Goal: Task Accomplishment & Management: Manage account settings

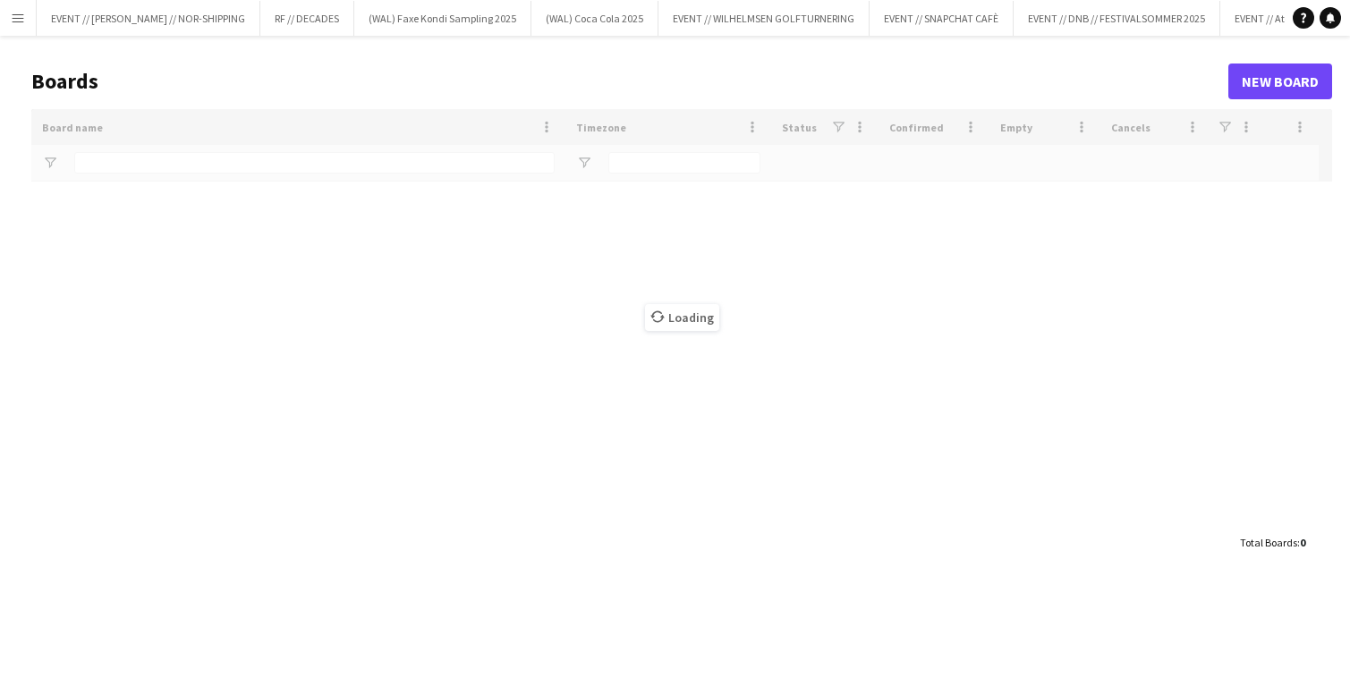
type input "******"
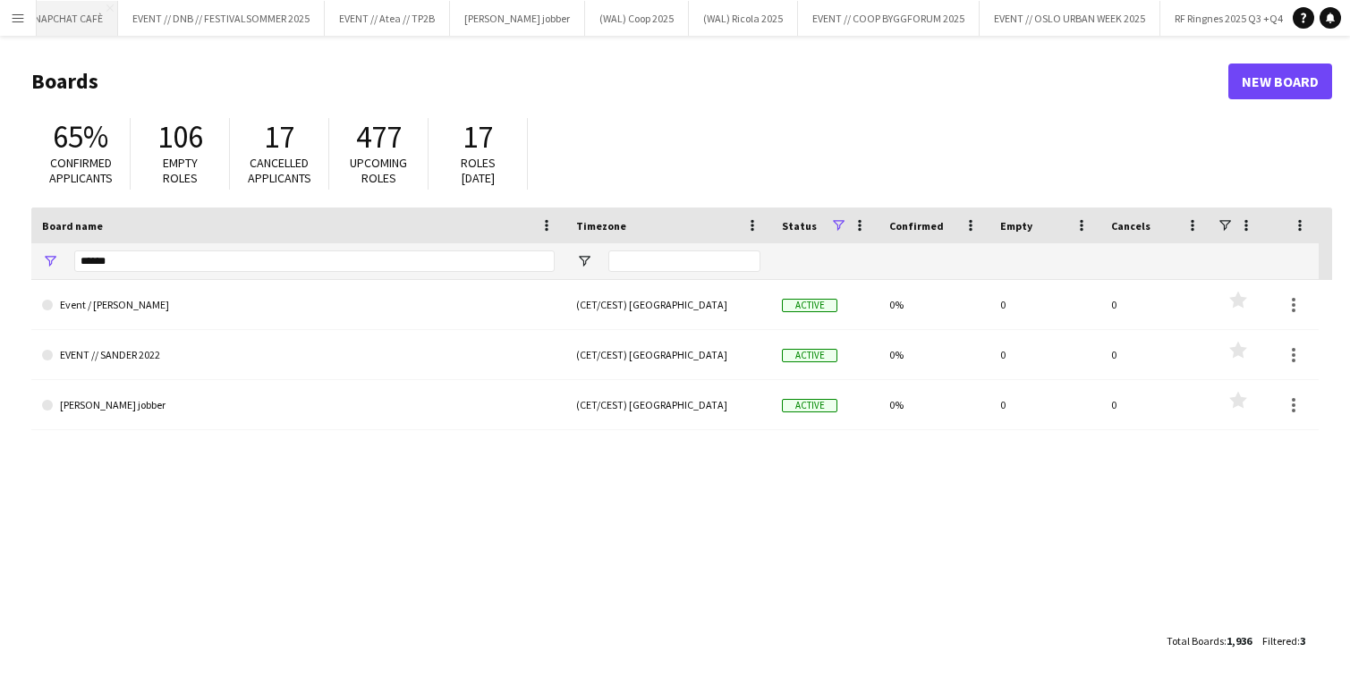
scroll to position [0, 960]
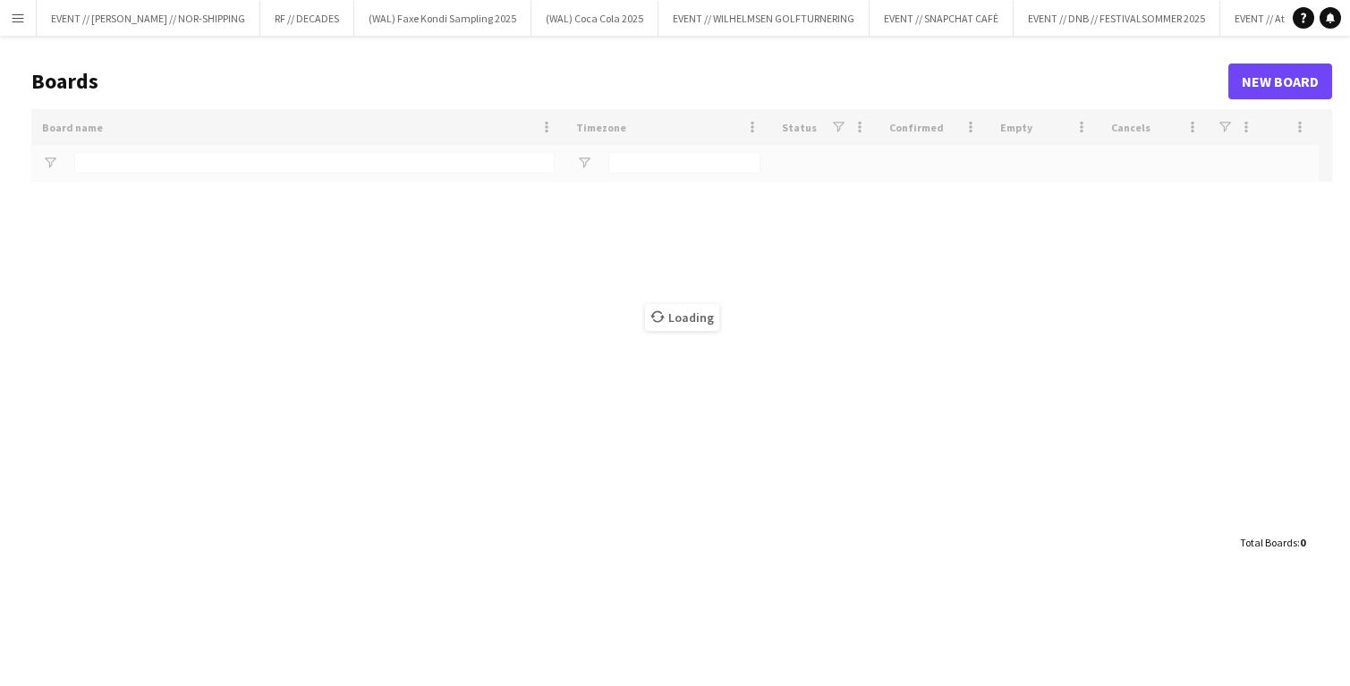
type input "******"
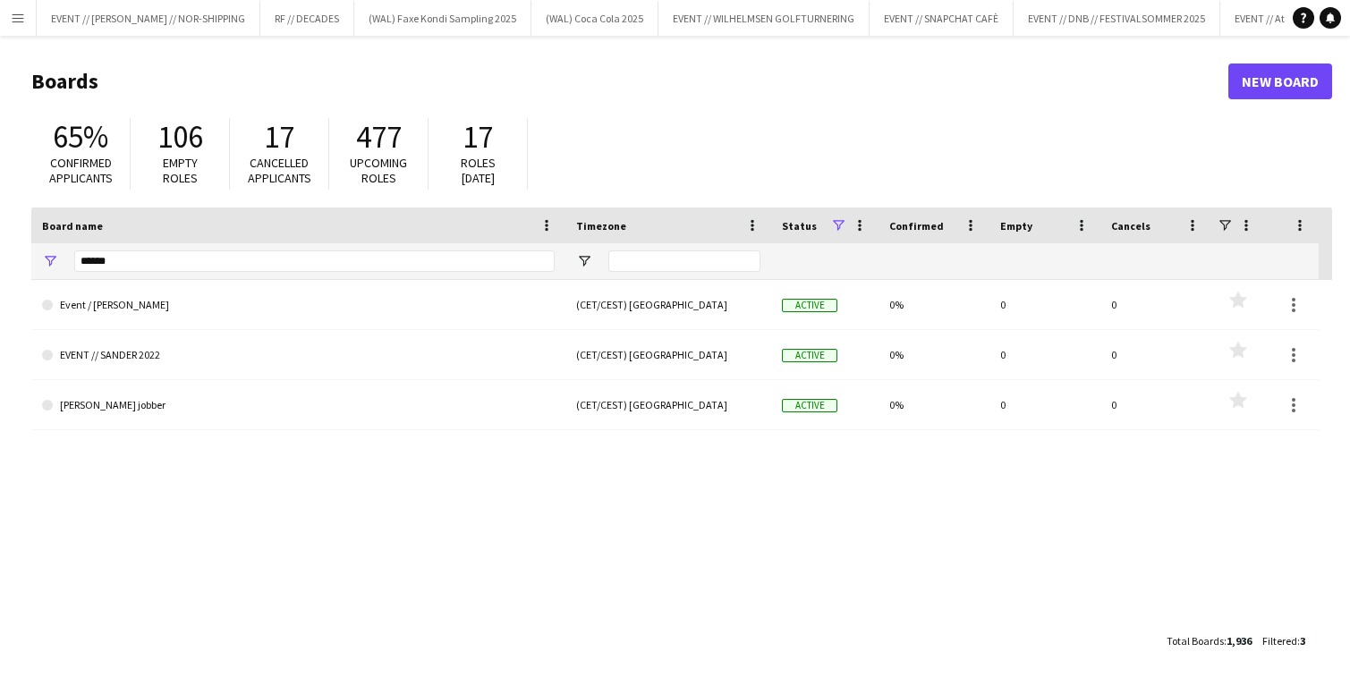
click at [13, 20] on app-icon "Menu" at bounding box center [18, 18] width 14 height 14
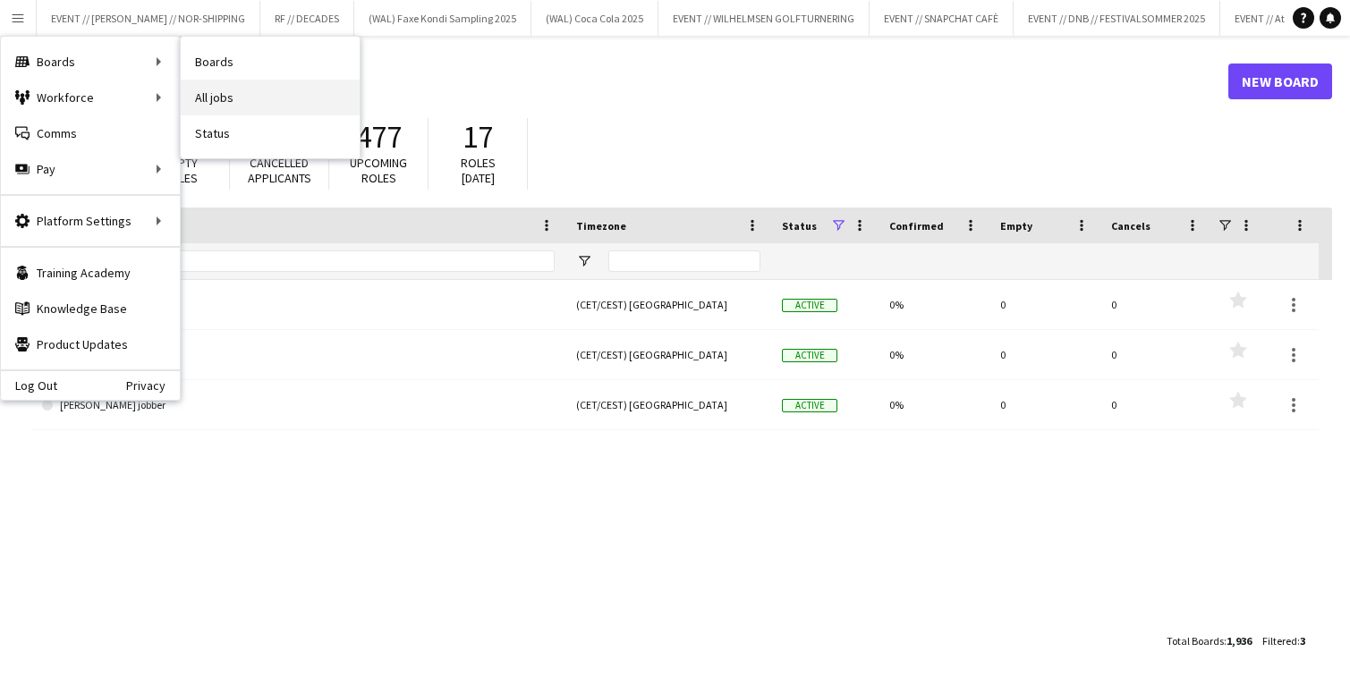
click at [242, 98] on link "All jobs" at bounding box center [270, 98] width 179 height 36
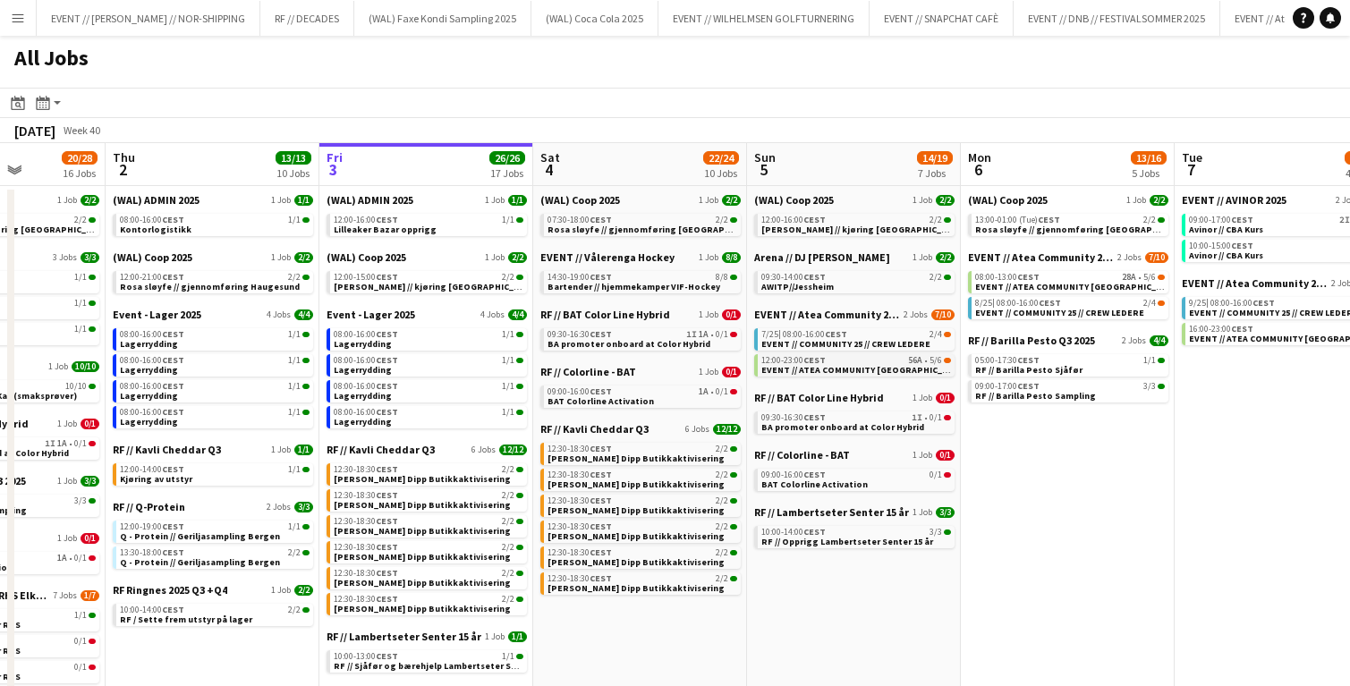
scroll to position [0, 537]
click at [854, 369] on span "EVENT // ATEA COMMUNITY [GEOGRAPHIC_DATA] // EVENT CREW" at bounding box center [894, 370] width 269 height 12
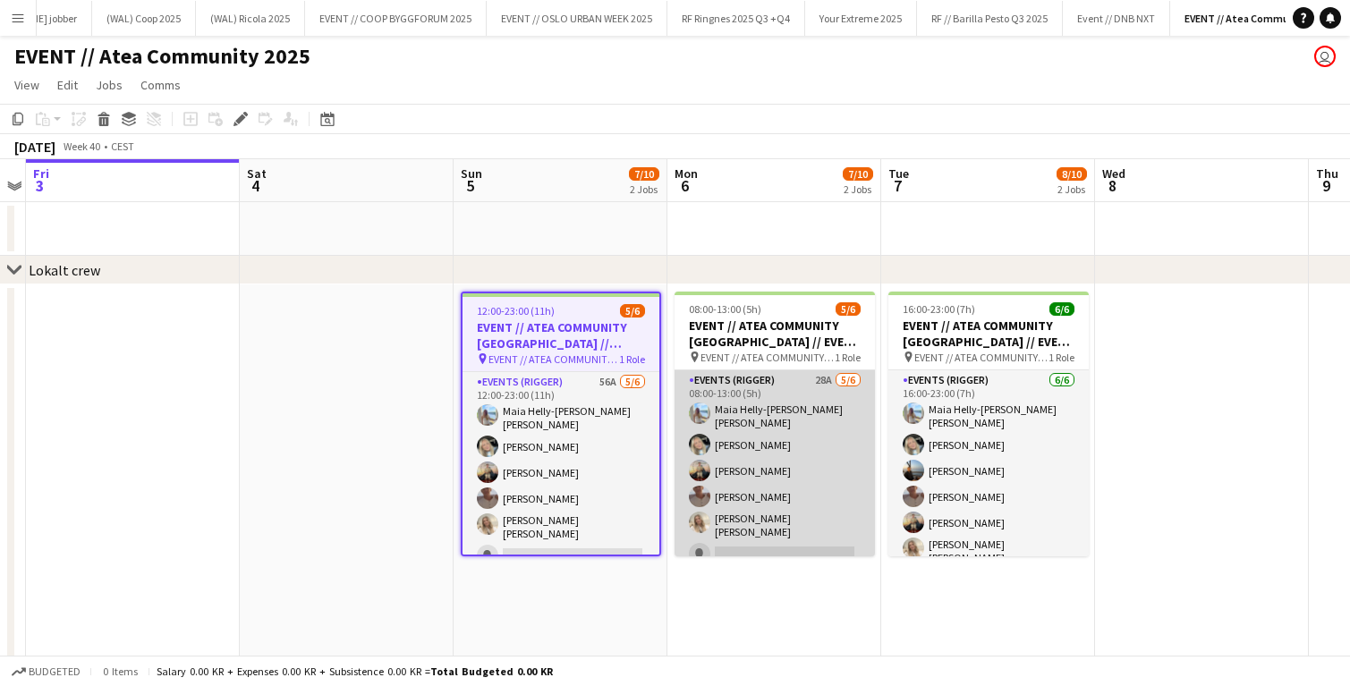
scroll to position [0, 1389]
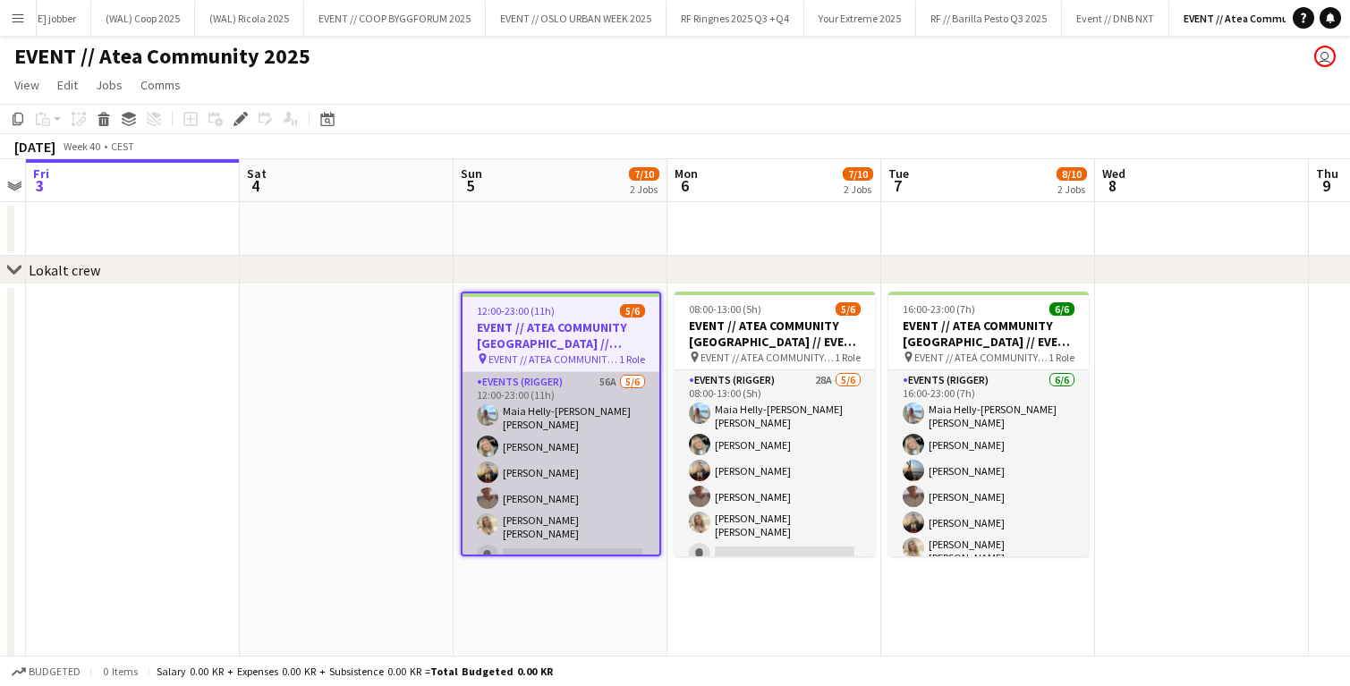
click at [489, 463] on app-user-avatar at bounding box center [487, 472] width 21 height 21
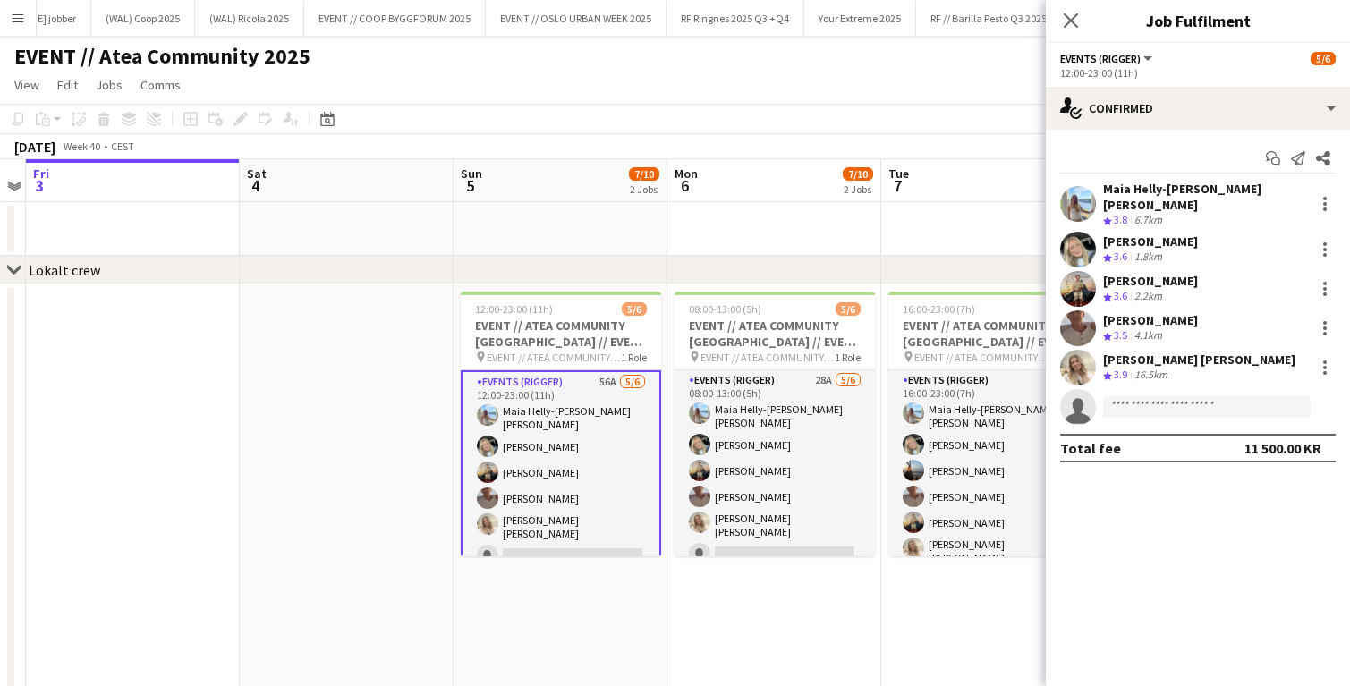
click at [1086, 281] on app-user-avatar at bounding box center [1078, 289] width 36 height 36
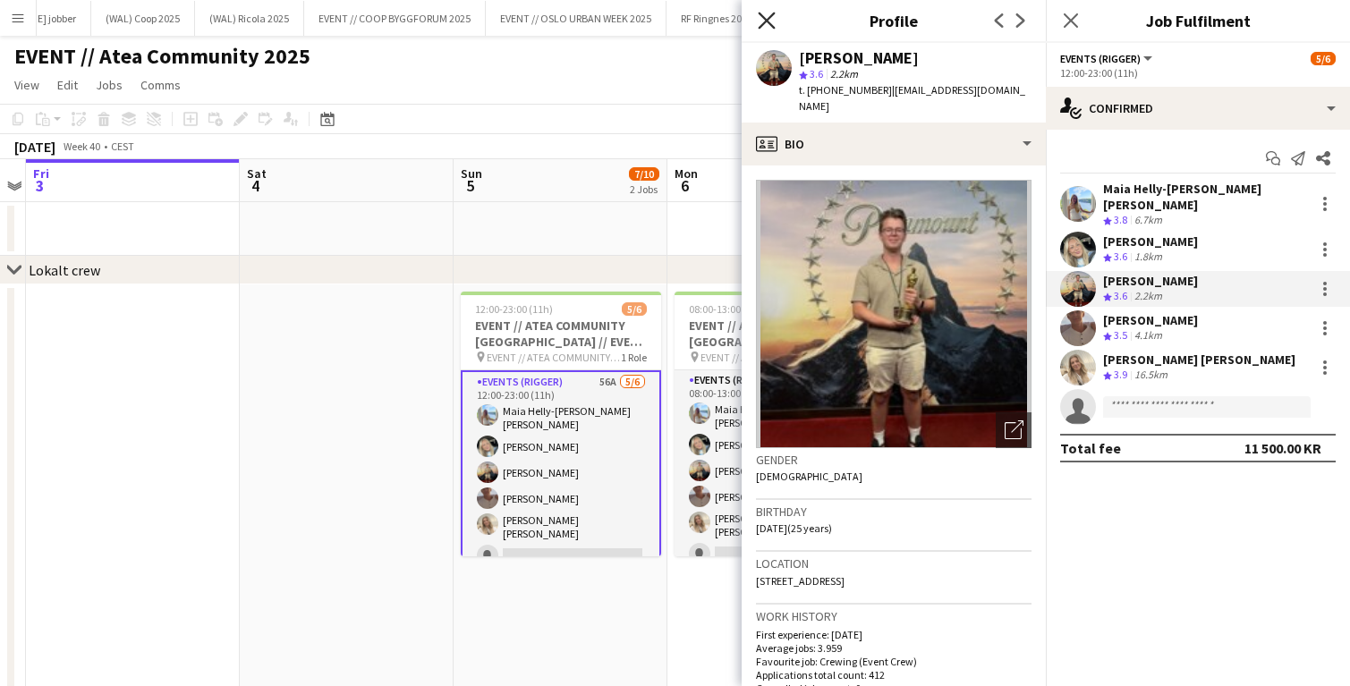
click at [768, 22] on icon at bounding box center [766, 20] width 17 height 17
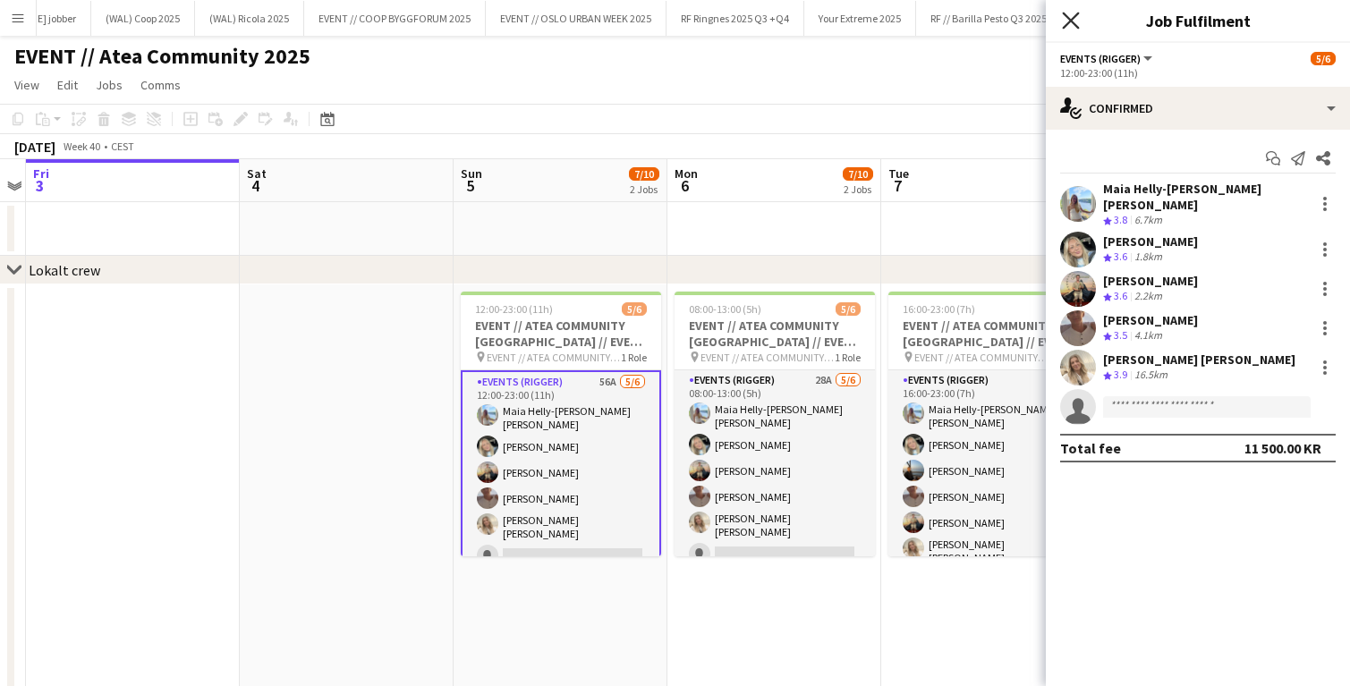
click at [1071, 17] on icon "Close pop-in" at bounding box center [1070, 20] width 17 height 17
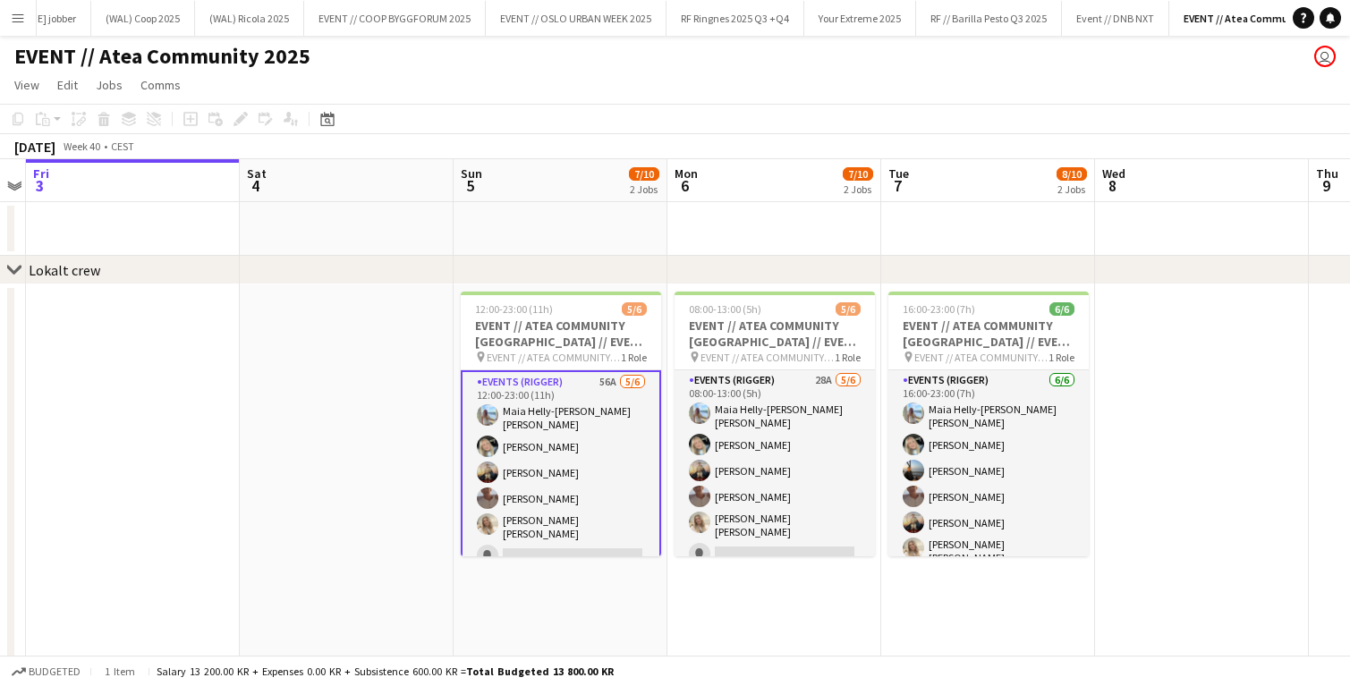
click at [481, 115] on app-toolbar "Copy Paste Paste Command V Paste with crew Command Shift V Paste linked Job [GE…" at bounding box center [675, 119] width 1350 height 30
